Goal: Transaction & Acquisition: Purchase product/service

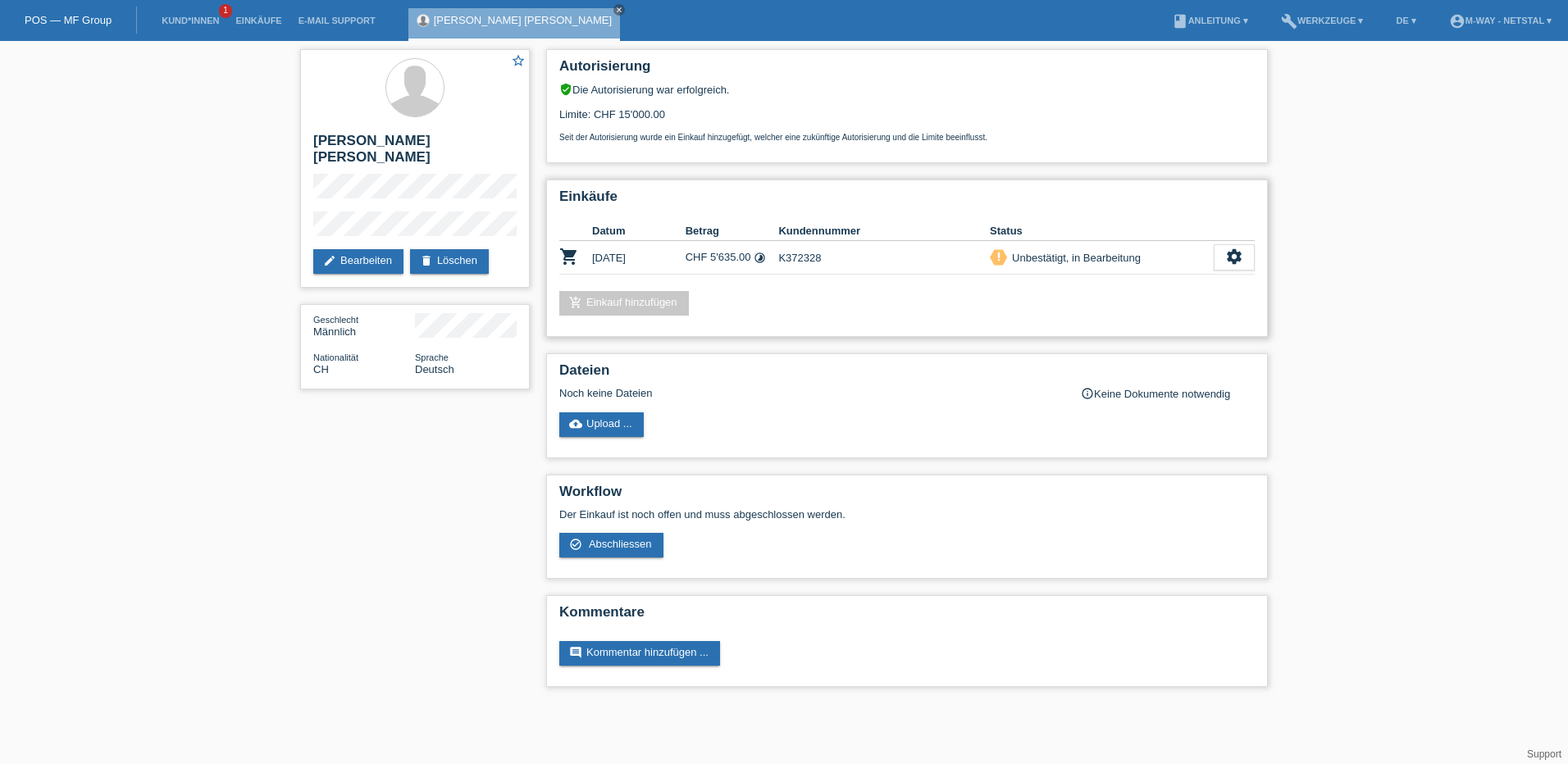
click at [1223, 271] on td "settings fullscreen Anzeigen description AGB herunterladen get_app check_circle…" at bounding box center [1234, 258] width 41 height 33
click at [1224, 270] on div "settings" at bounding box center [1234, 257] width 41 height 26
drag, startPoint x: 1224, startPoint y: 270, endPoint x: 1109, endPoint y: 328, distance: 128.8
click at [1109, 328] on span "Abschliessen" at bounding box center [1104, 332] width 68 height 20
click at [1097, 332] on span "Abschliessen" at bounding box center [1104, 332] width 68 height 20
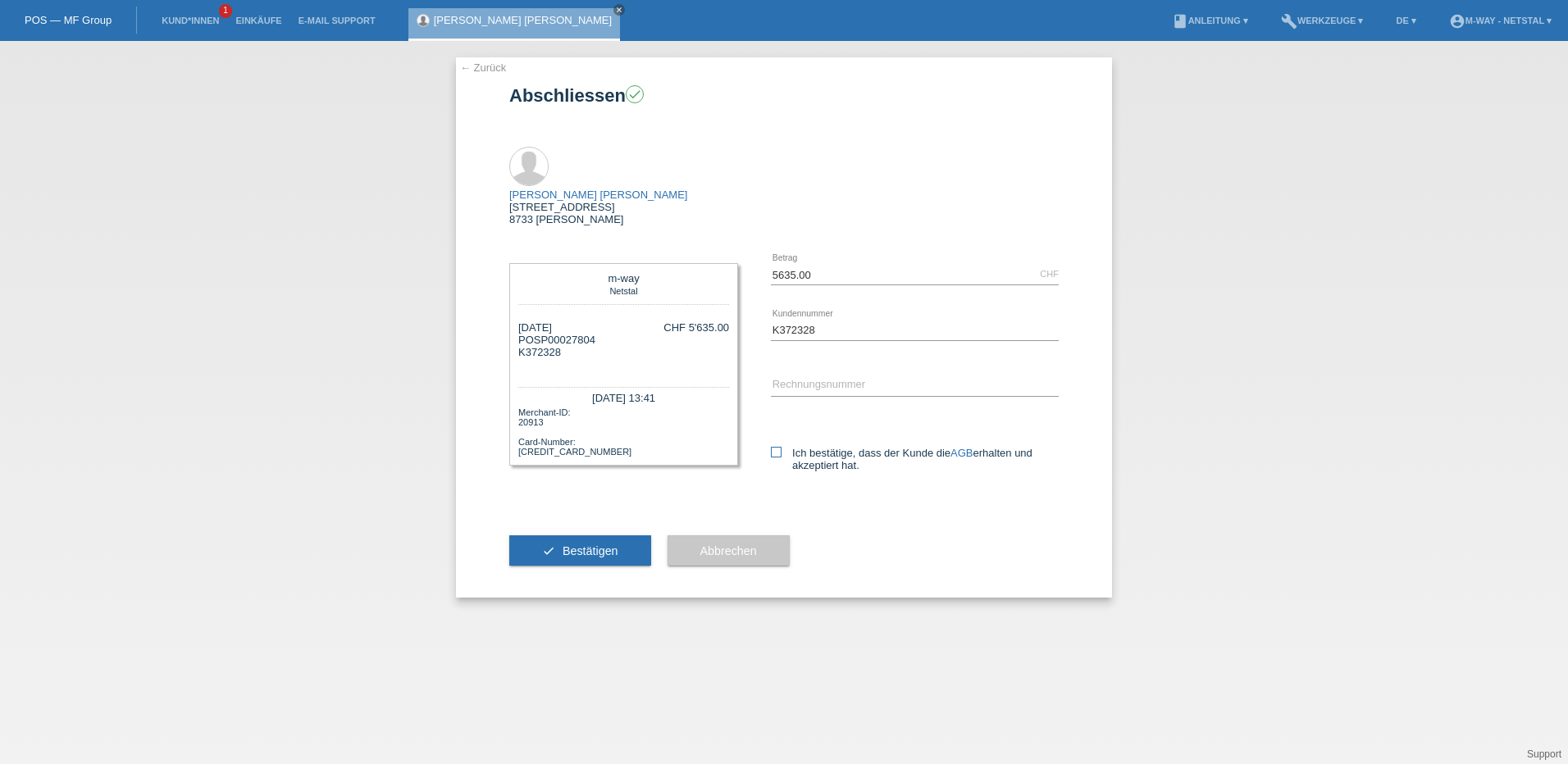
click at [780, 447] on icon at bounding box center [776, 452] width 11 height 11
click at [780, 447] on input "Ich bestätige, dass der Kunde die AGB erhalten und akzeptiert hat." at bounding box center [776, 452] width 11 height 11
checkbox input "true"
click at [583, 544] on span "Bestätigen" at bounding box center [590, 550] width 56 height 13
